Goal: Information Seeking & Learning: Understand process/instructions

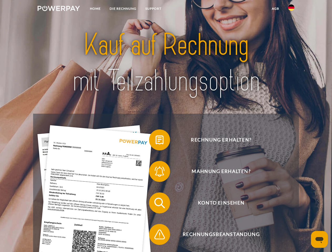
click at [59, 9] on img at bounding box center [59, 8] width 42 height 5
click at [291, 9] on img at bounding box center [291, 7] width 6 height 6
click at [275, 9] on link "agb" at bounding box center [275, 8] width 16 height 9
click at [156, 141] on span at bounding box center [151, 140] width 26 height 26
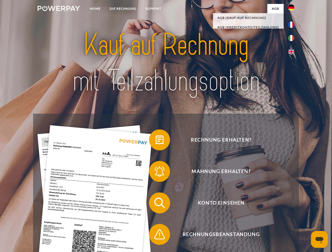
click at [156, 173] on div "Rechnung erhalten? Mahnung erhalten? Konto einsehen" at bounding box center [165, 219] width 265 height 210
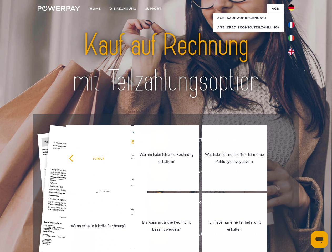
click at [156, 204] on link "Bis wann muss die Rechnung bezahlt werden?" at bounding box center [166, 226] width 65 height 66
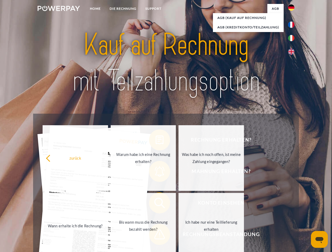
click at [156, 236] on span at bounding box center [151, 234] width 26 height 26
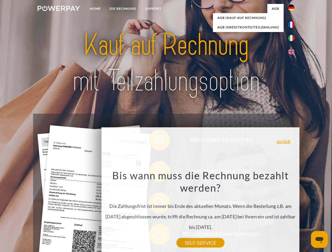
click at [319, 240] on icon "Messaging-Fenster öffnen" at bounding box center [319, 240] width 8 height 6
